Goal: Share content

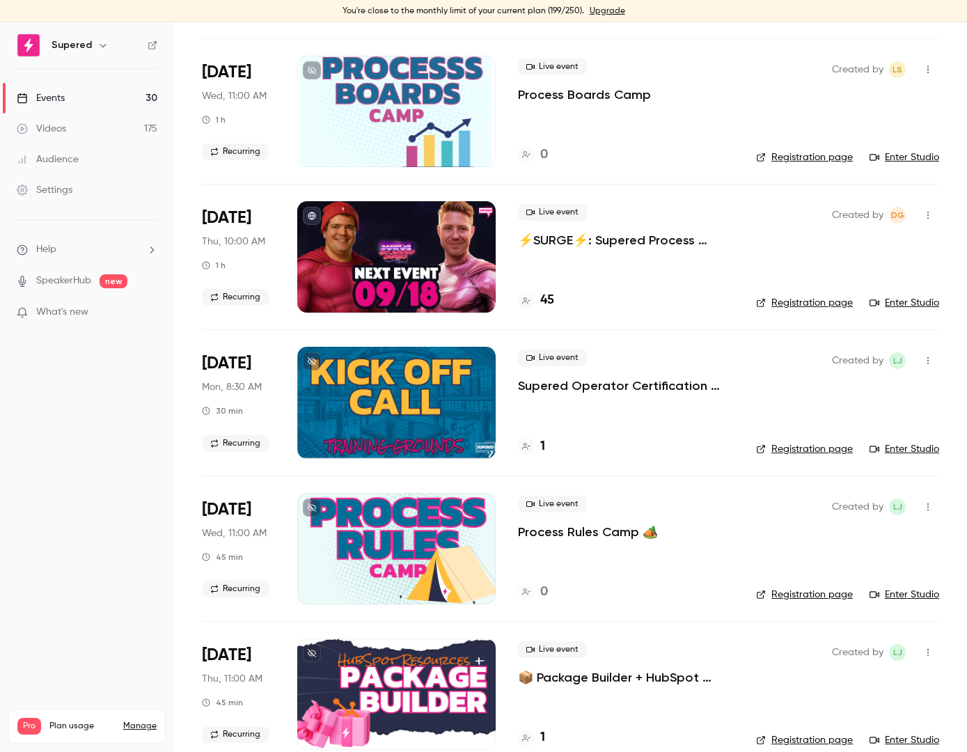
scroll to position [384, 0]
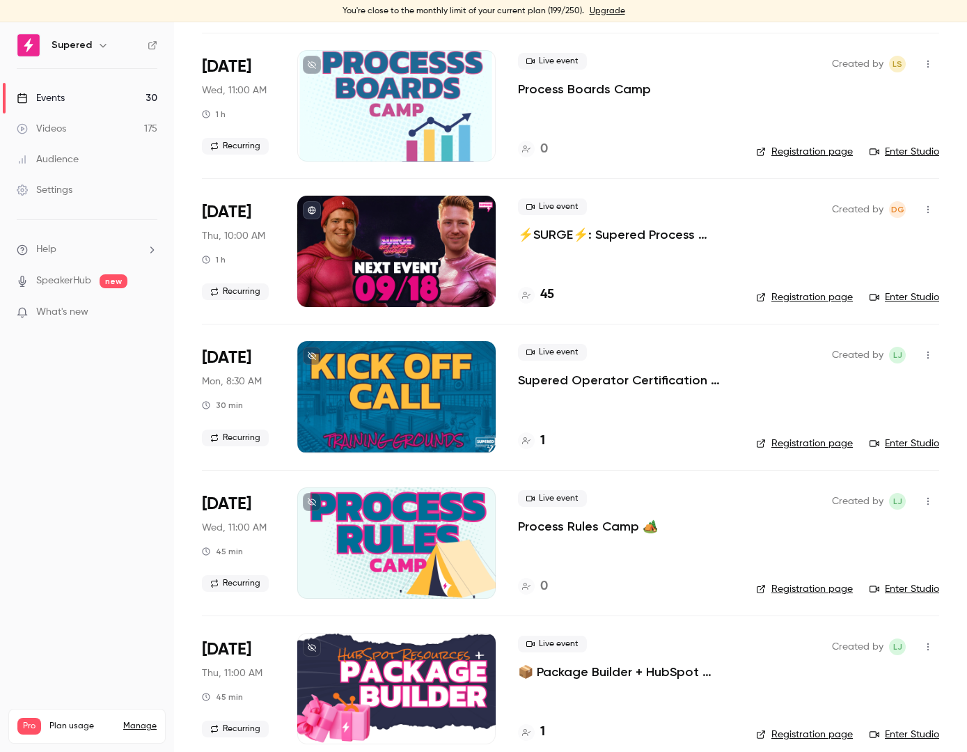
click at [594, 231] on p "⚡️SURGE⚡️: Supered Process Boardz" at bounding box center [626, 234] width 216 height 17
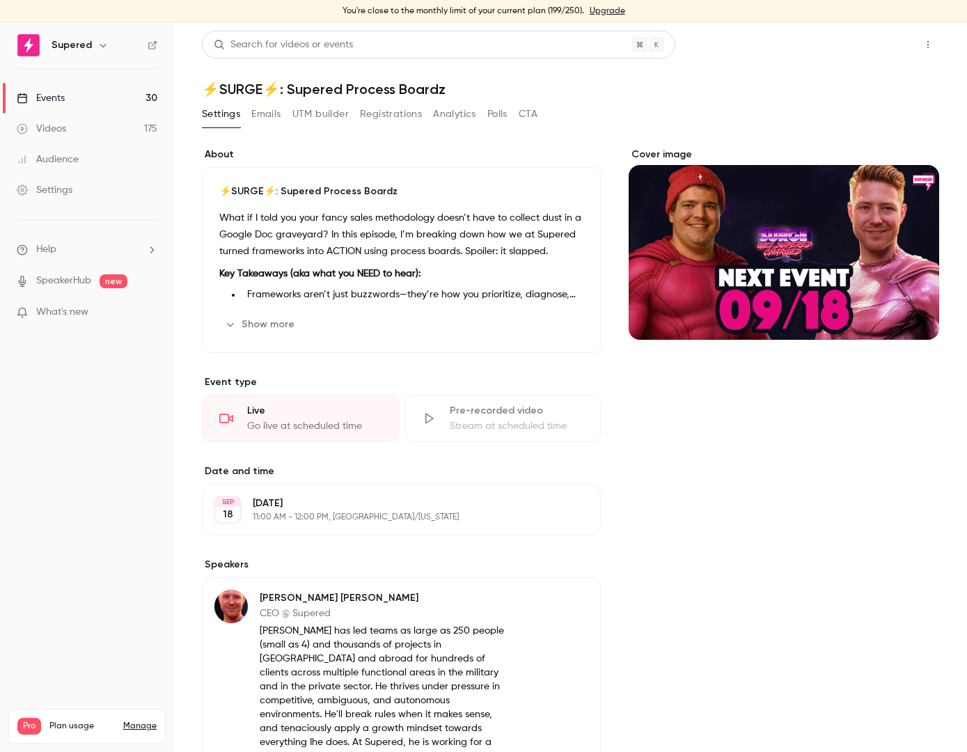
click at [871, 38] on button "Share" at bounding box center [878, 45] width 55 height 28
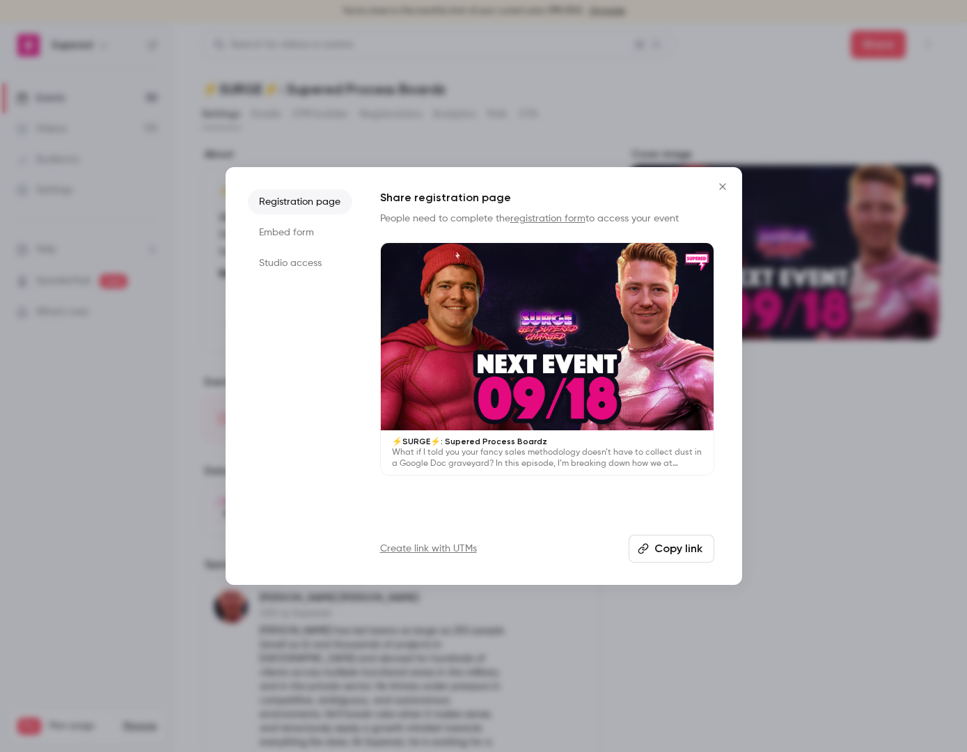
click at [651, 548] on button "Copy link" at bounding box center [672, 549] width 86 height 28
